Goal: Information Seeking & Learning: Learn about a topic

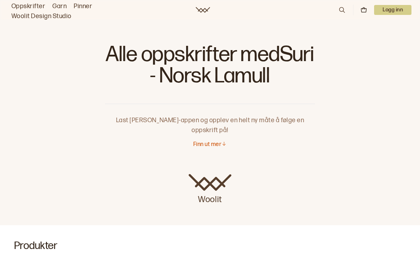
click at [202, 143] on div "Finn ut mer" at bounding box center [210, 148] width 210 height 27
click at [214, 141] on p "Finn ut mer" at bounding box center [207, 144] width 28 height 7
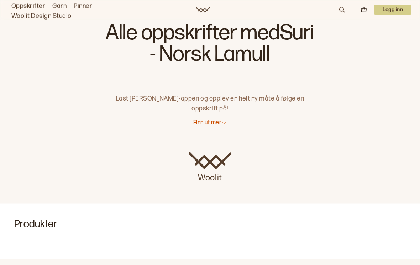
scroll to position [36, 0]
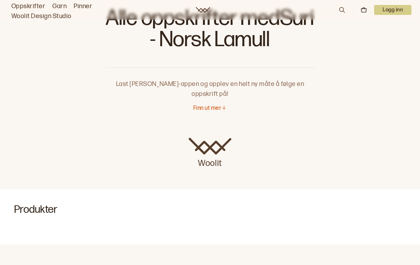
click at [210, 105] on p "Finn ut mer" at bounding box center [207, 108] width 28 height 7
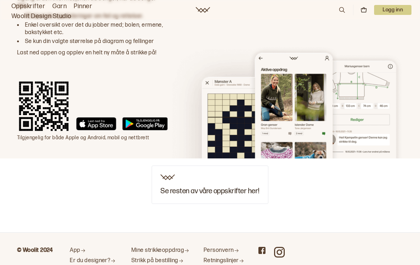
scroll to position [708, 0]
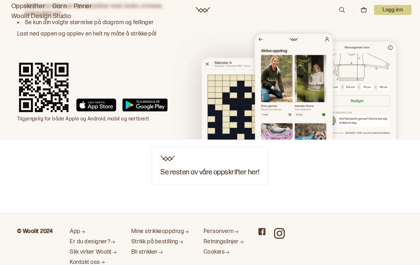
click at [218, 169] on h3 "Se resten av våre oppskrifter her!" at bounding box center [209, 173] width 98 height 8
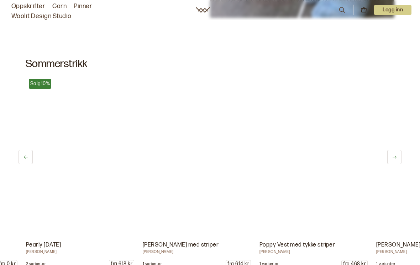
scroll to position [0, 5131]
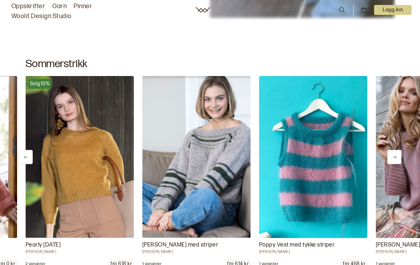
click at [220, 186] on img at bounding box center [196, 157] width 108 height 162
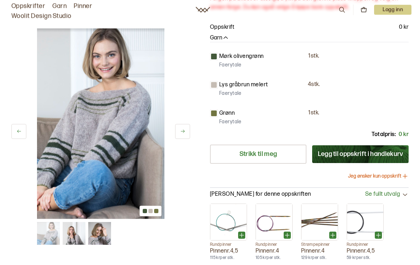
scroll to position [130, 0]
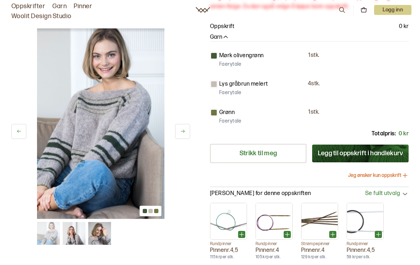
click at [217, 115] on div at bounding box center [214, 113] width 8 height 8
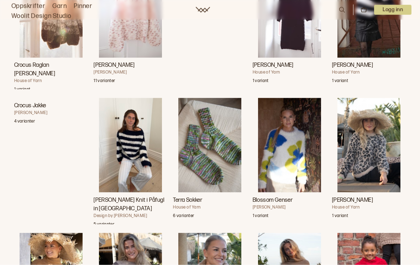
scroll to position [3674, 0]
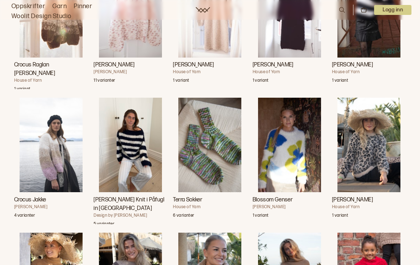
click at [132, 157] on img "Anna Olympia Knit i Påfugl in Paris" at bounding box center [130, 145] width 63 height 95
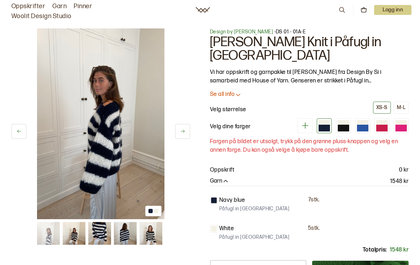
click at [307, 123] on icon at bounding box center [304, 126] width 6 height 6
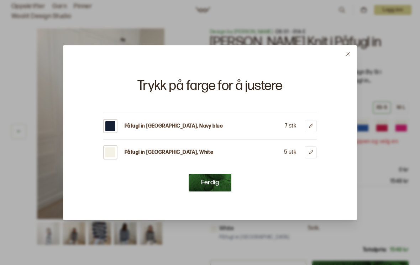
click at [349, 57] on icon at bounding box center [347, 53] width 5 height 5
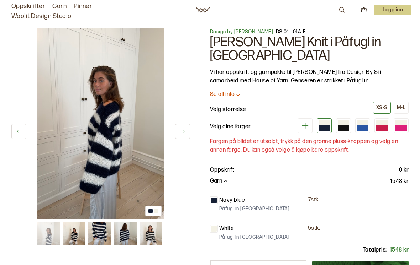
scroll to position [3685, 0]
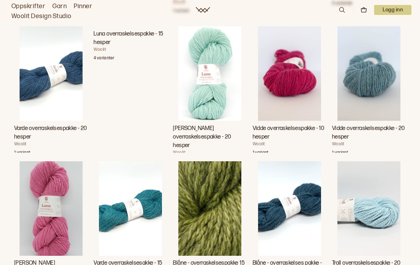
scroll to position [6302, 0]
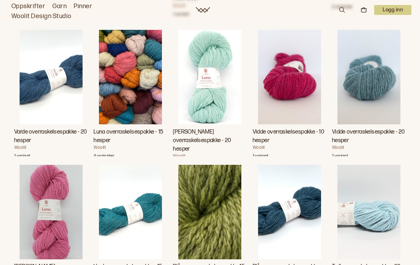
click at [376, 82] on img "Vidde overraskelsespakke - 20 hesper" at bounding box center [368, 77] width 63 height 95
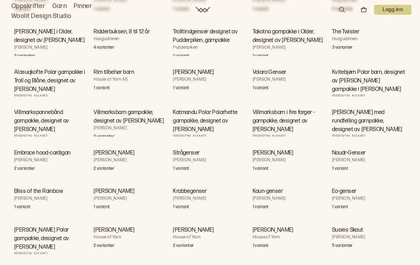
scroll to position [17155, 0]
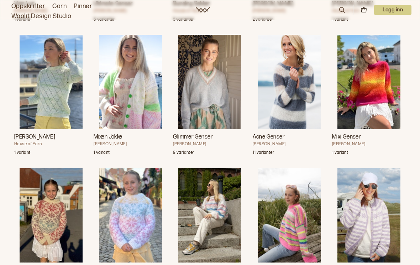
click at [292, 80] on img "Acne Genser" at bounding box center [289, 82] width 63 height 95
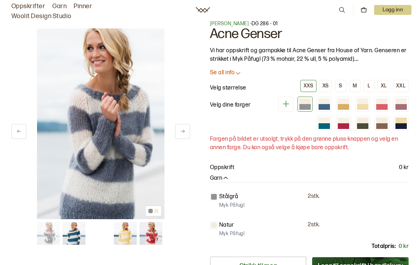
scroll to position [9, 0]
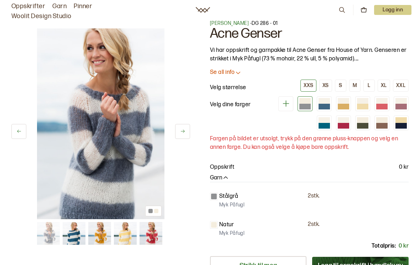
click at [364, 123] on div at bounding box center [362, 126] width 11 height 6
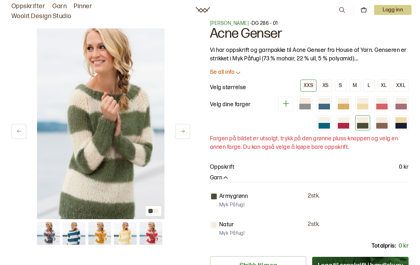
click at [324, 105] on div at bounding box center [323, 107] width 11 height 6
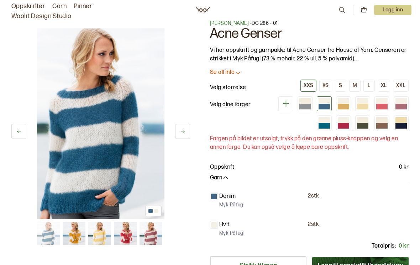
click at [327, 124] on div at bounding box center [323, 126] width 11 height 6
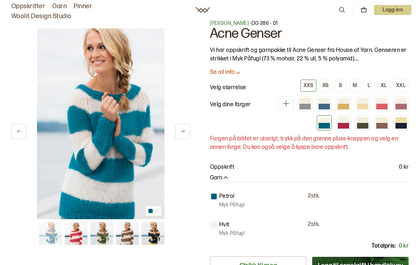
click at [402, 122] on div at bounding box center [400, 120] width 11 height 6
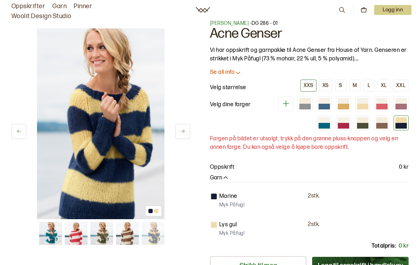
click at [364, 124] on div at bounding box center [362, 126] width 11 height 6
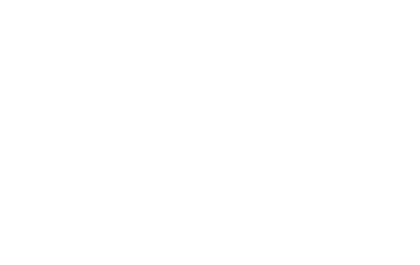
scroll to position [17166, 0]
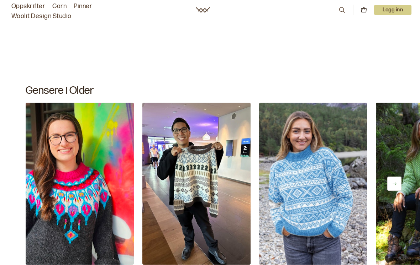
scroll to position [2895, 0]
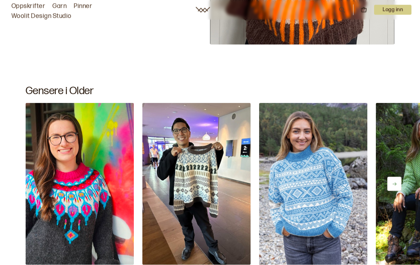
click at [395, 191] on button at bounding box center [394, 184] width 14 height 14
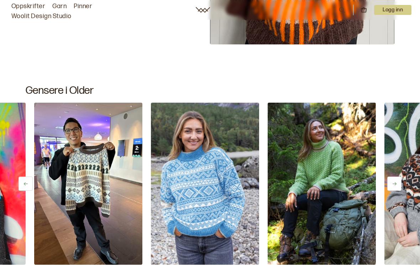
click at [396, 186] on icon at bounding box center [393, 183] width 5 height 5
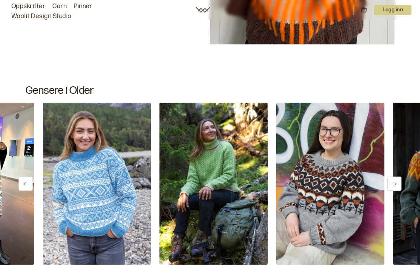
click at [396, 187] on icon at bounding box center [393, 183] width 5 height 5
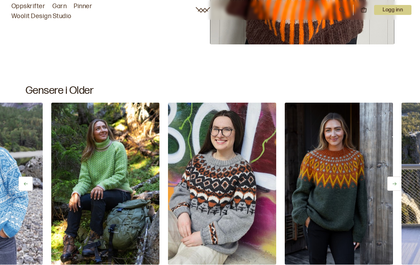
click at [395, 186] on icon at bounding box center [394, 183] width 4 height 3
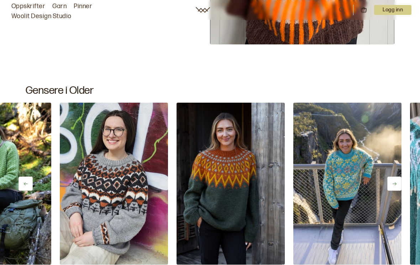
click at [390, 190] on button at bounding box center [394, 184] width 14 height 14
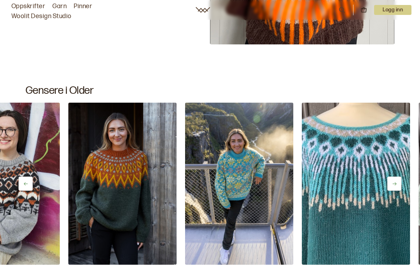
click at [395, 186] on icon at bounding box center [393, 183] width 5 height 5
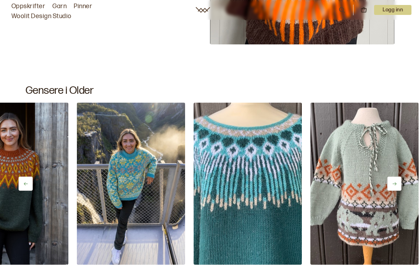
click at [392, 187] on icon at bounding box center [393, 183] width 5 height 5
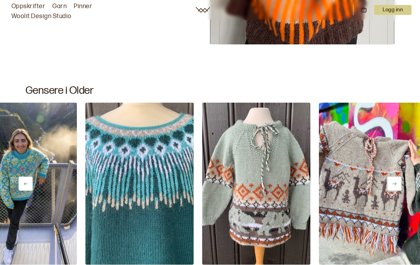
click at [392, 187] on icon at bounding box center [393, 183] width 5 height 5
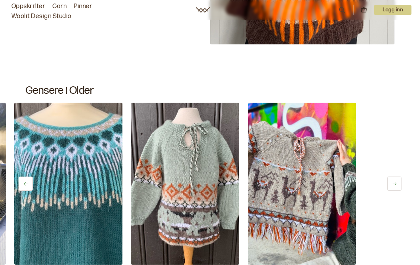
scroll to position [0, 865]
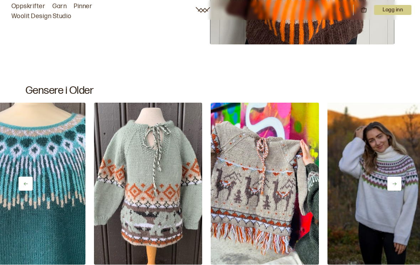
click at [386, 190] on img at bounding box center [381, 184] width 108 height 162
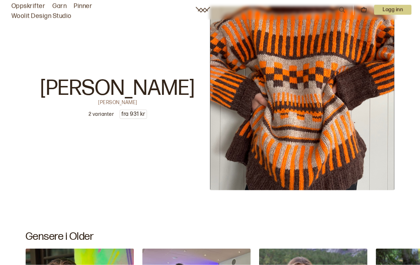
scroll to position [2745, 0]
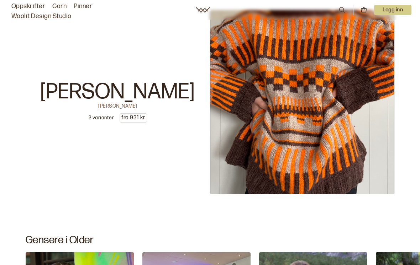
click at [102, 121] on p "2 varianter" at bounding box center [101, 117] width 25 height 7
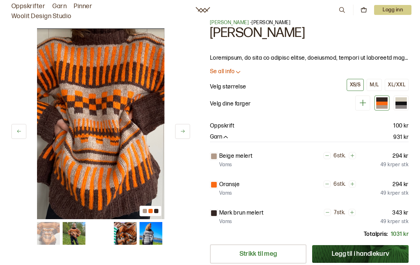
scroll to position [5, 0]
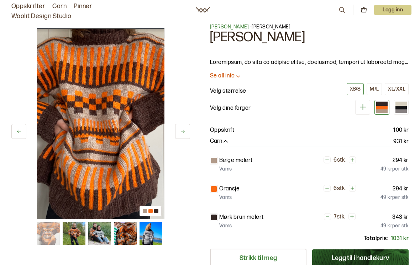
click at [152, 232] on img at bounding box center [150, 233] width 23 height 23
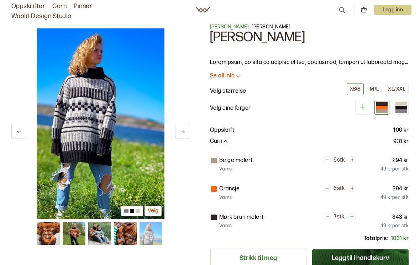
click at [129, 235] on img at bounding box center [125, 233] width 23 height 23
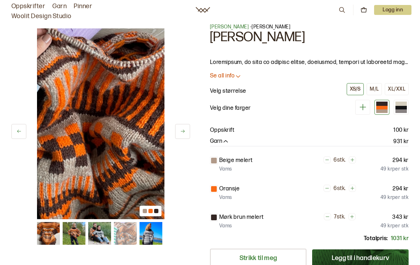
click at [106, 234] on img at bounding box center [99, 233] width 23 height 23
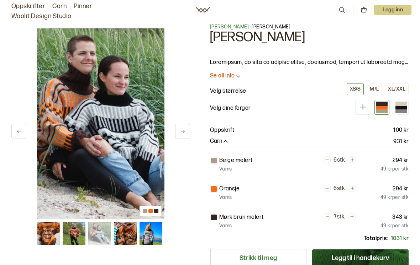
click at [53, 229] on img at bounding box center [48, 233] width 23 height 23
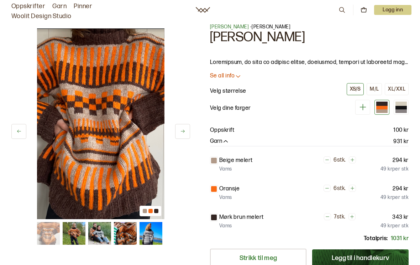
scroll to position [0, 0]
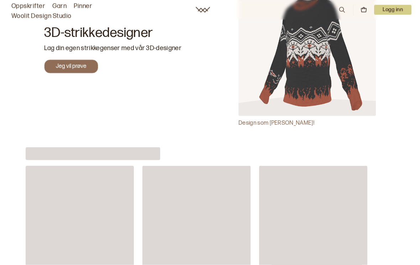
scroll to position [8878, 0]
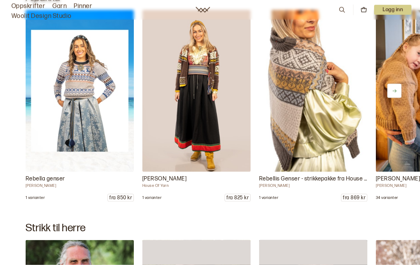
scroll to position [9729, 0]
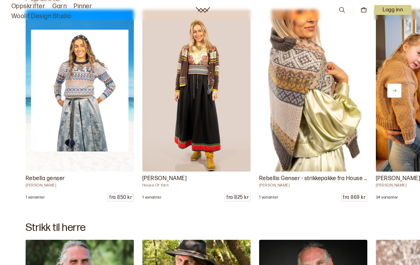
click at [99, 95] on img at bounding box center [80, 91] width 108 height 162
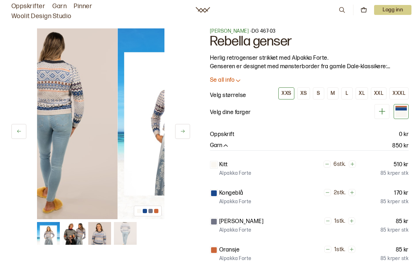
scroll to position [2, 0]
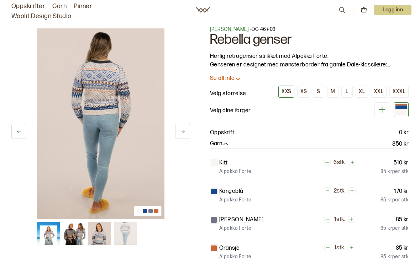
click at [133, 100] on img at bounding box center [100, 123] width 127 height 191
click at [77, 235] on img at bounding box center [74, 233] width 23 height 23
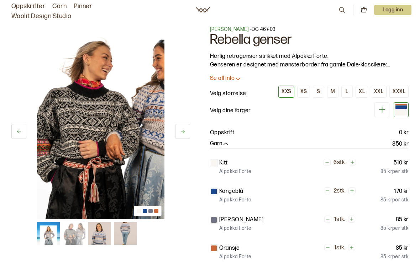
click at [102, 231] on img at bounding box center [99, 233] width 23 height 23
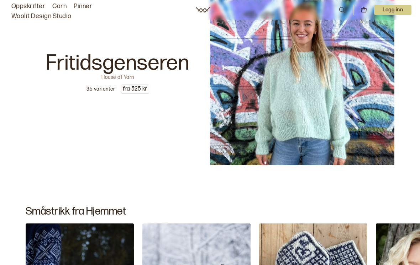
scroll to position [10219, 0]
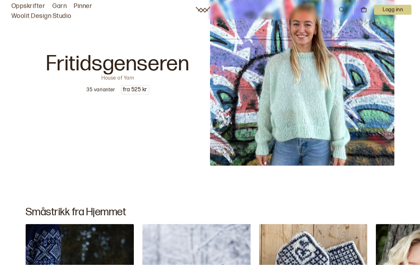
click at [323, 95] on img at bounding box center [302, 74] width 184 height 184
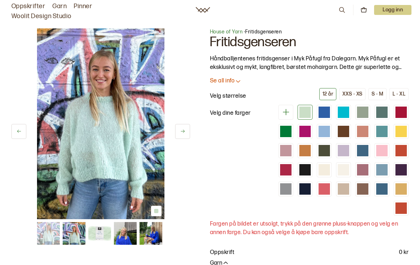
click at [227, 83] on p "Se all info" at bounding box center [222, 81] width 25 height 7
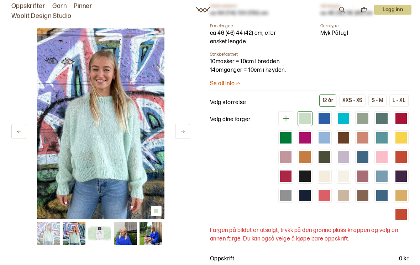
scroll to position [265, 0]
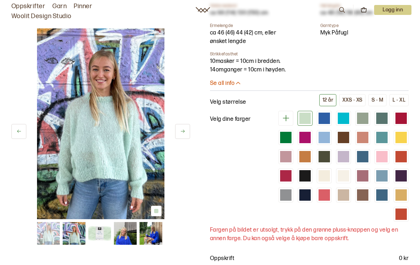
click at [362, 118] on div at bounding box center [362, 118] width 11 height 11
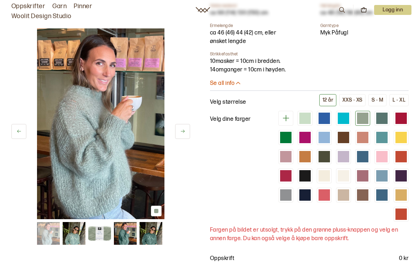
click at [381, 119] on div at bounding box center [381, 118] width 11 height 11
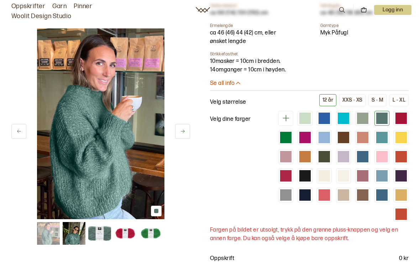
click at [382, 135] on div at bounding box center [381, 137] width 11 height 11
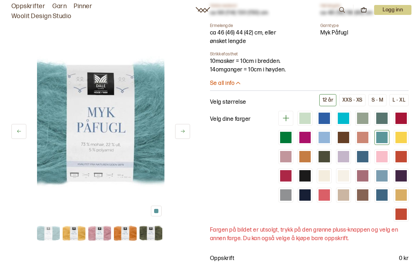
click at [381, 117] on div at bounding box center [381, 118] width 11 height 11
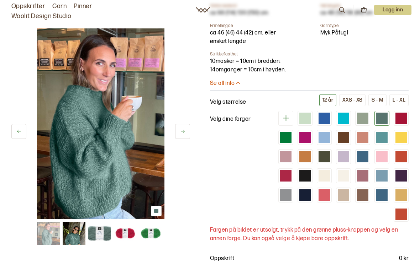
click at [363, 120] on div at bounding box center [362, 118] width 11 height 11
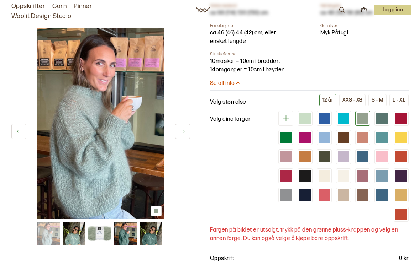
click at [381, 118] on div at bounding box center [381, 118] width 11 height 11
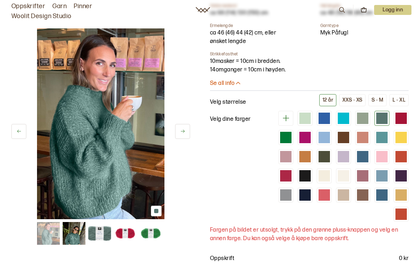
click at [343, 156] on div at bounding box center [342, 156] width 11 height 11
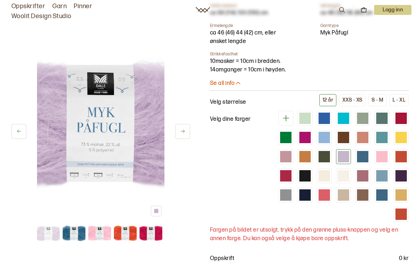
click at [382, 138] on div at bounding box center [381, 137] width 11 height 11
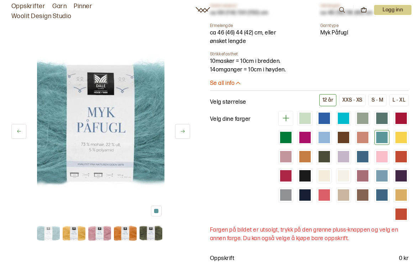
click at [360, 118] on div at bounding box center [362, 118] width 11 height 11
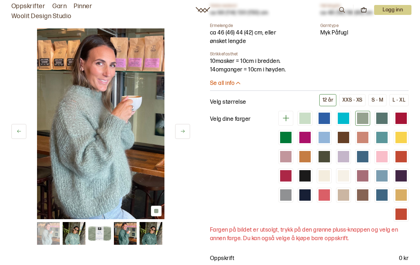
click at [306, 117] on div at bounding box center [304, 118] width 11 height 11
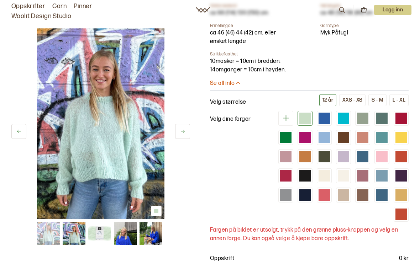
click at [324, 118] on div at bounding box center [323, 118] width 11 height 11
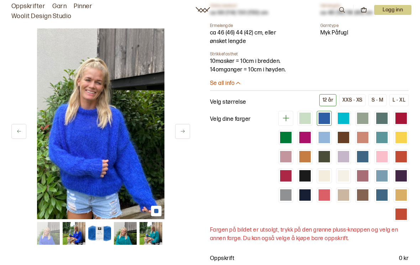
click at [344, 120] on div at bounding box center [342, 118] width 11 height 11
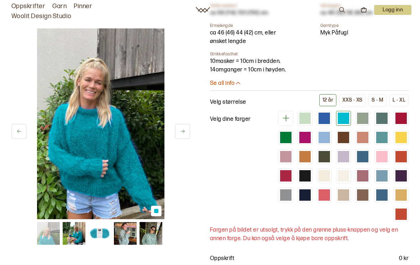
click at [363, 119] on div at bounding box center [362, 118] width 11 height 11
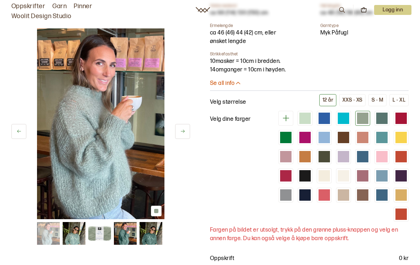
click at [380, 122] on div at bounding box center [381, 118] width 11 height 11
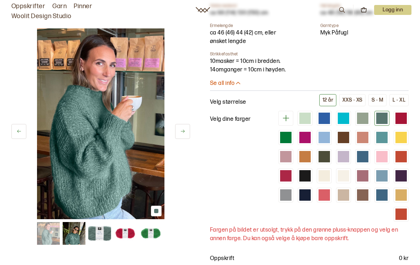
click at [342, 177] on div at bounding box center [342, 175] width 11 height 11
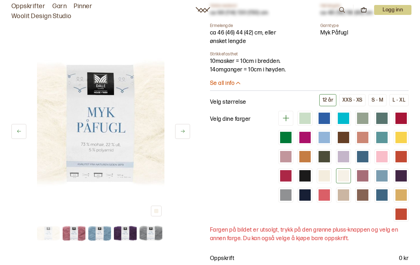
click at [343, 196] on div at bounding box center [342, 194] width 11 height 11
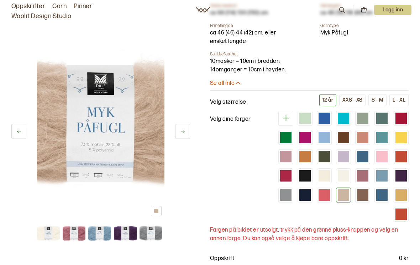
click at [384, 119] on div at bounding box center [381, 118] width 11 height 11
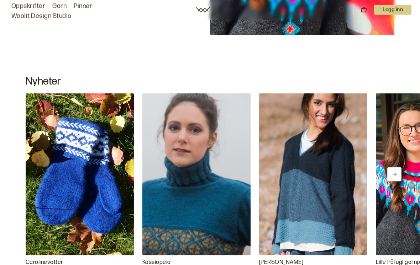
scroll to position [11073, 0]
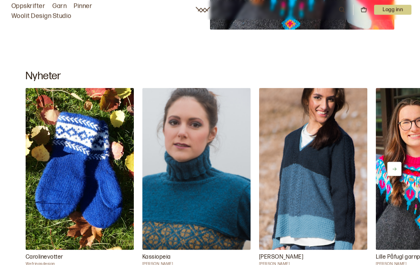
click at [398, 169] on button at bounding box center [394, 169] width 14 height 14
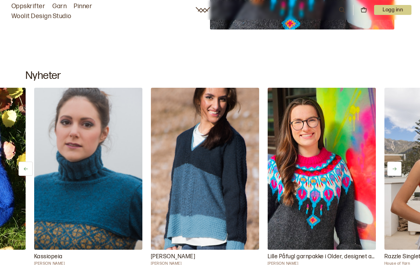
click at [394, 172] on icon at bounding box center [393, 168] width 5 height 5
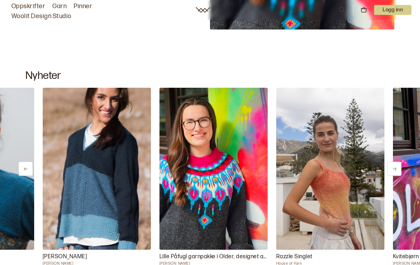
scroll to position [0, 216]
click at [392, 172] on icon at bounding box center [393, 168] width 5 height 5
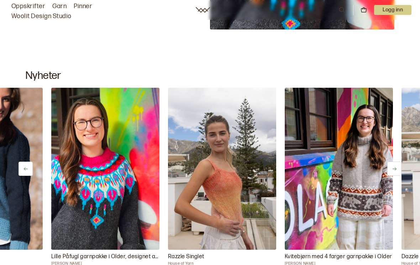
click at [394, 175] on button at bounding box center [394, 169] width 14 height 14
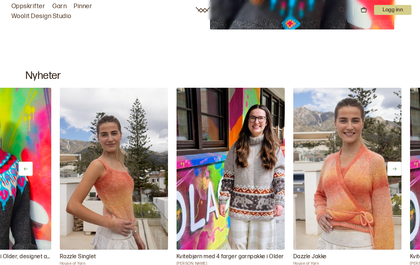
click at [397, 173] on button at bounding box center [394, 169] width 14 height 14
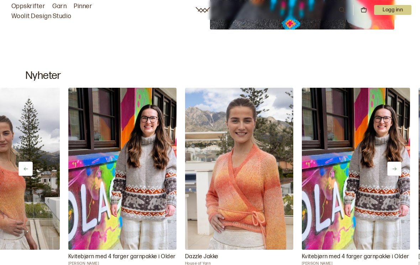
click at [399, 171] on button at bounding box center [394, 169] width 14 height 14
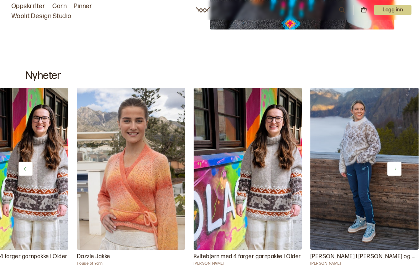
click at [397, 171] on button at bounding box center [394, 169] width 14 height 14
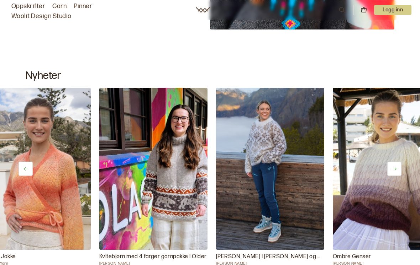
scroll to position [0, 757]
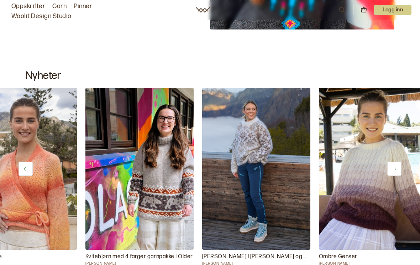
click at [392, 171] on icon at bounding box center [393, 168] width 5 height 5
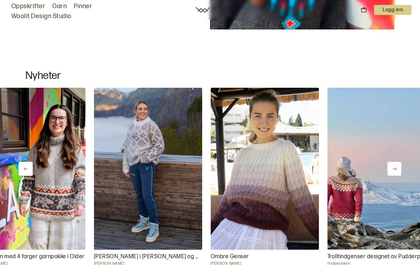
click at [394, 171] on icon at bounding box center [393, 168] width 5 height 5
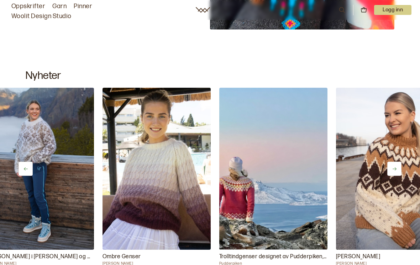
click at [397, 170] on button at bounding box center [394, 169] width 14 height 14
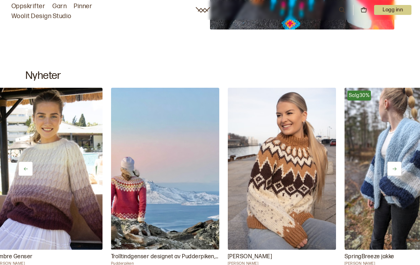
click at [397, 169] on button at bounding box center [394, 169] width 14 height 14
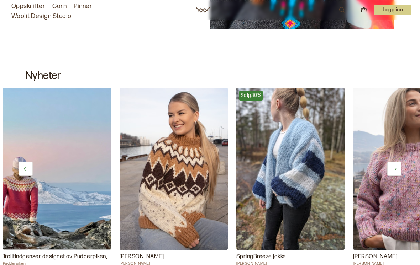
click at [398, 170] on button at bounding box center [394, 169] width 14 height 14
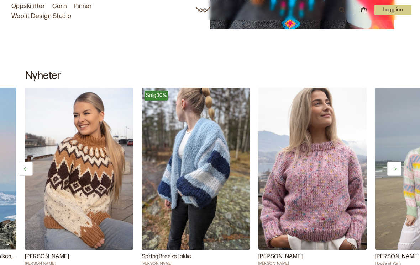
scroll to position [0, 1297]
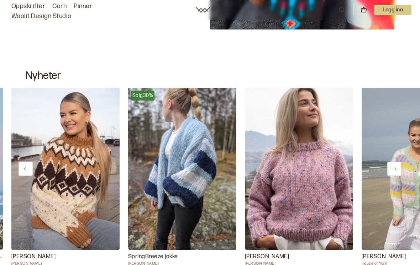
click at [394, 172] on icon at bounding box center [393, 168] width 5 height 5
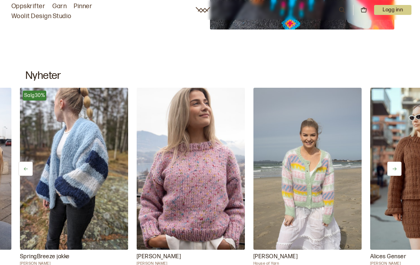
click at [396, 172] on icon at bounding box center [393, 168] width 5 height 5
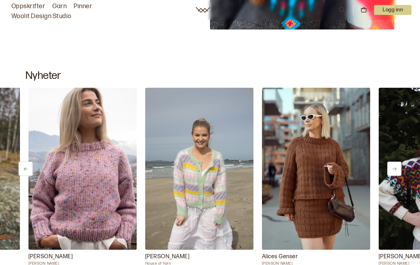
click at [394, 171] on icon at bounding box center [394, 168] width 4 height 3
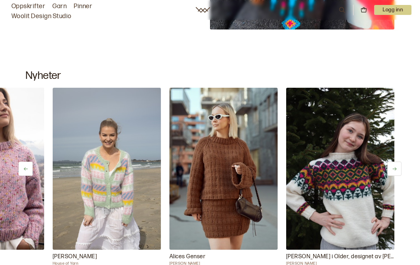
click at [388, 172] on button at bounding box center [394, 169] width 14 height 14
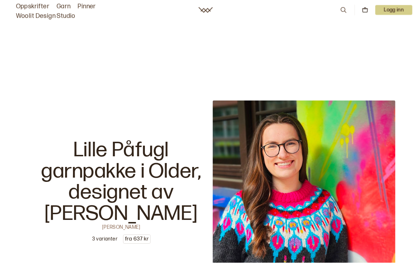
scroll to position [10831, 0]
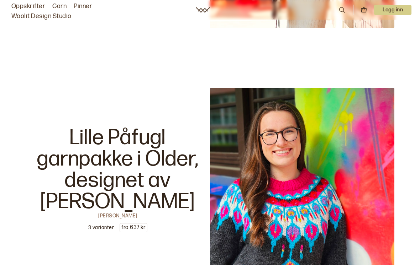
click at [303, 162] on img at bounding box center [302, 180] width 184 height 184
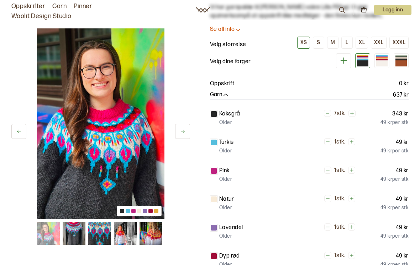
scroll to position [69, 0]
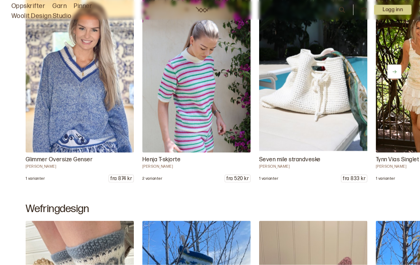
scroll to position [381, 0]
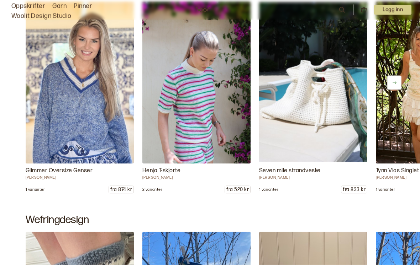
click at [395, 86] on icon at bounding box center [393, 82] width 5 height 5
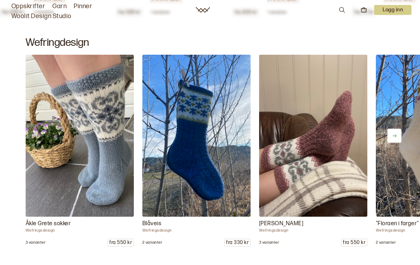
scroll to position [556, 0]
